Goal: Information Seeking & Learning: Learn about a topic

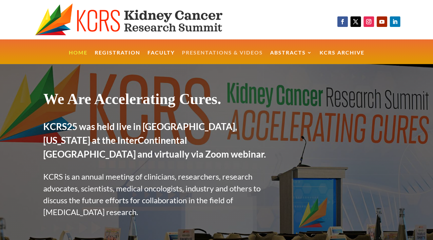
click at [209, 54] on link "Presentations & Videos" at bounding box center [222, 57] width 81 height 14
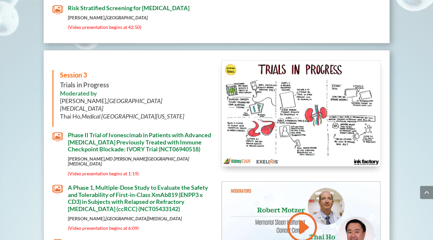
scroll to position [1532, 0]
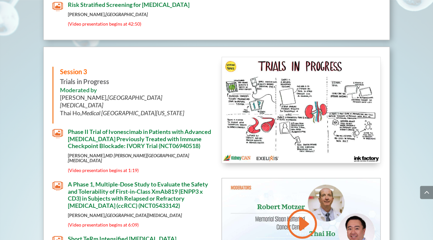
click at [169, 180] on span "A Phase 1, Multiple-Dose Study to Evaluate the Safety and Tolerability of First…" at bounding box center [138, 194] width 140 height 29
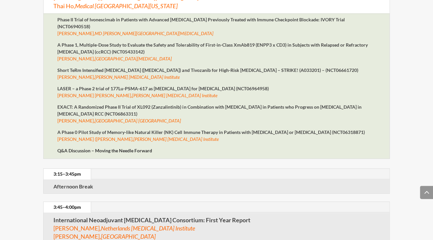
scroll to position [1988, 0]
